Goal: Task Accomplishment & Management: Complete application form

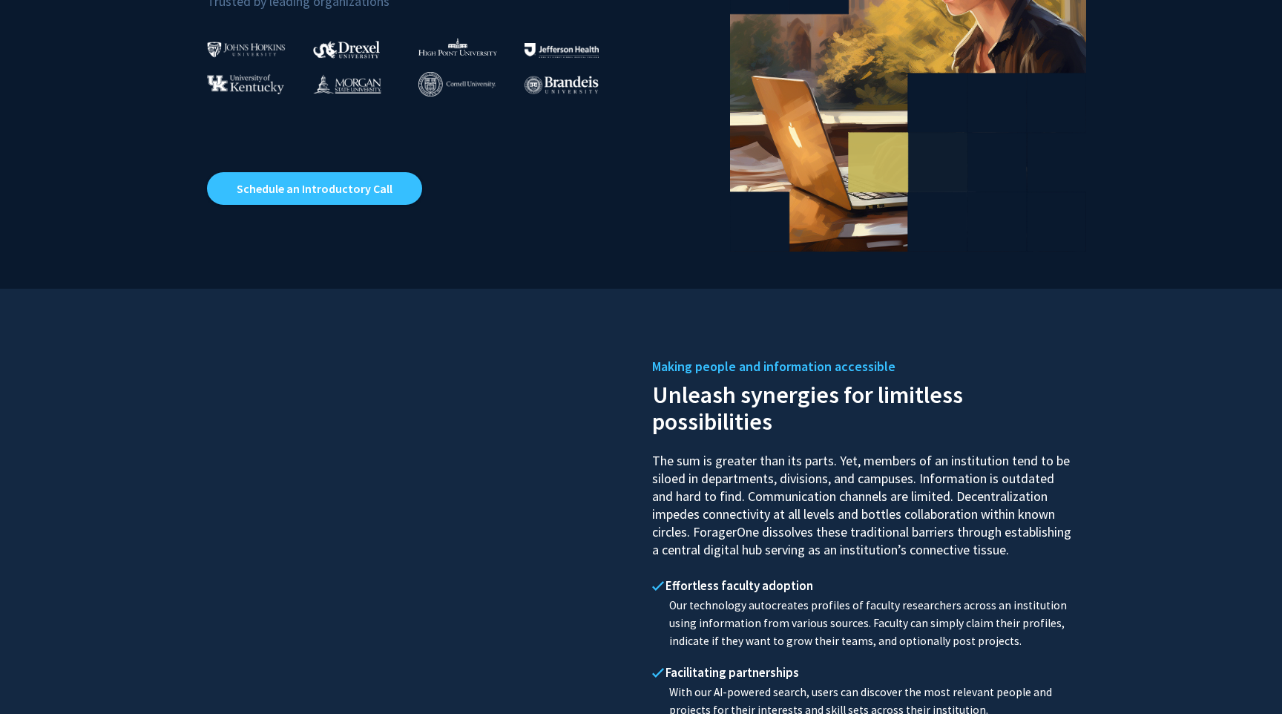
scroll to position [332, 0]
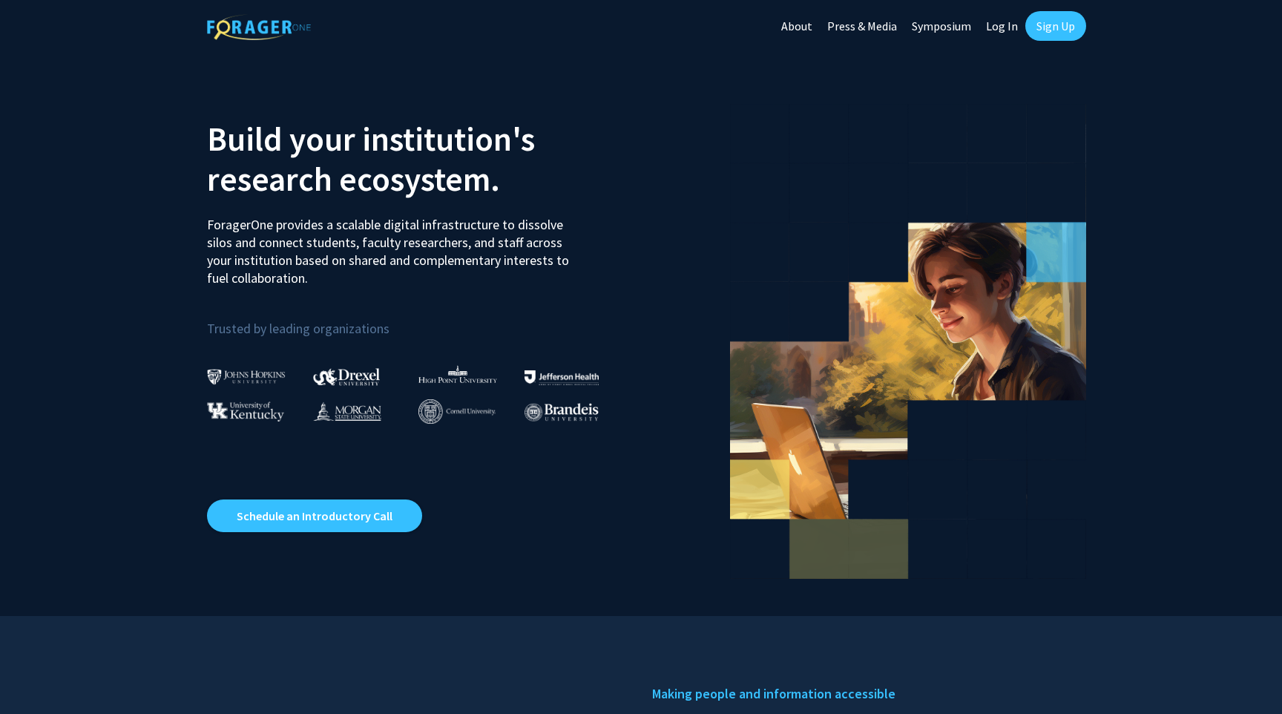
click at [1001, 22] on link "Log In" at bounding box center [1002, 26] width 47 height 52
select select
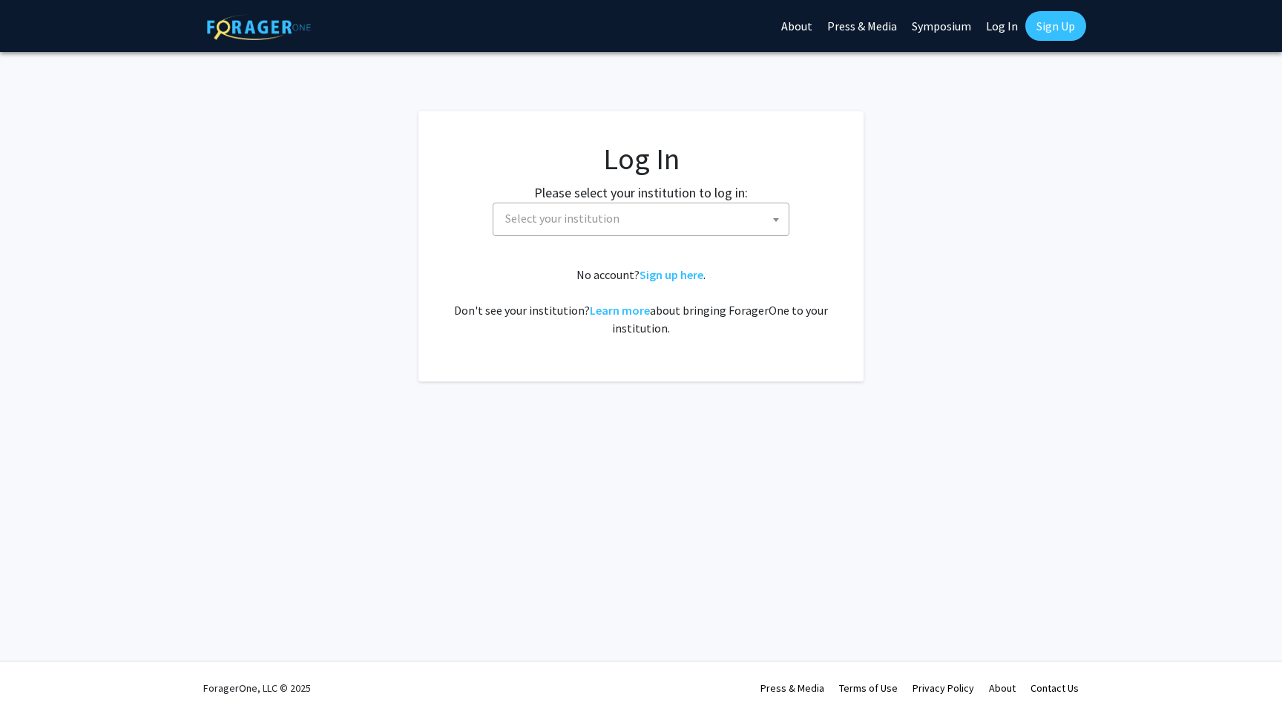
click at [1048, 24] on link "Sign Up" at bounding box center [1055, 26] width 61 height 30
